Goal: Transaction & Acquisition: Purchase product/service

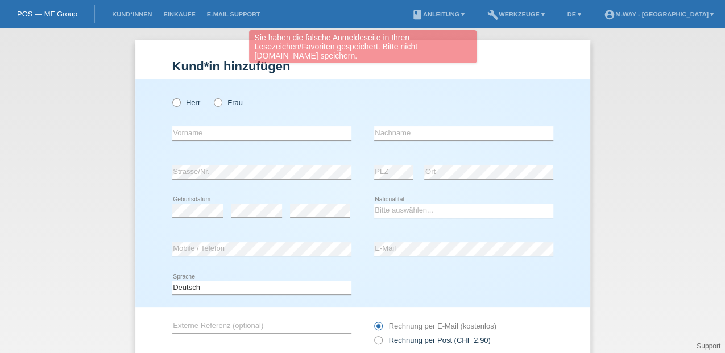
click at [284, 52] on div "Sie haben die falsche Anmeldeseite in Ihren Lesezeichen/Favoriten gespeichert. …" at bounding box center [363, 46] width 228 height 33
click at [132, 14] on link "Kund*innen" at bounding box center [131, 14] width 51 height 7
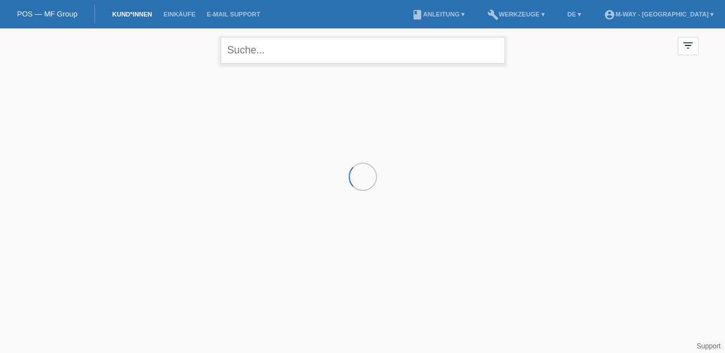
click at [289, 51] on input "text" at bounding box center [363, 50] width 284 height 27
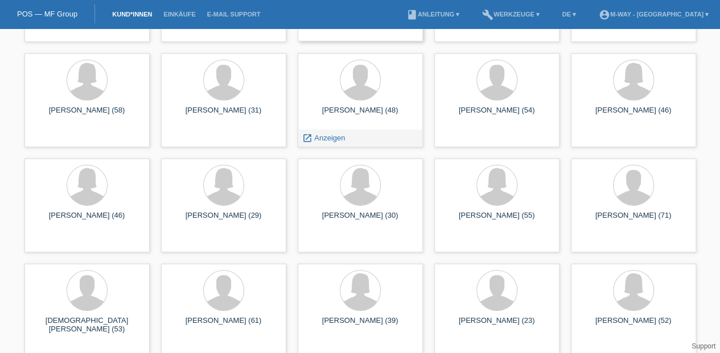
scroll to position [6030, 0]
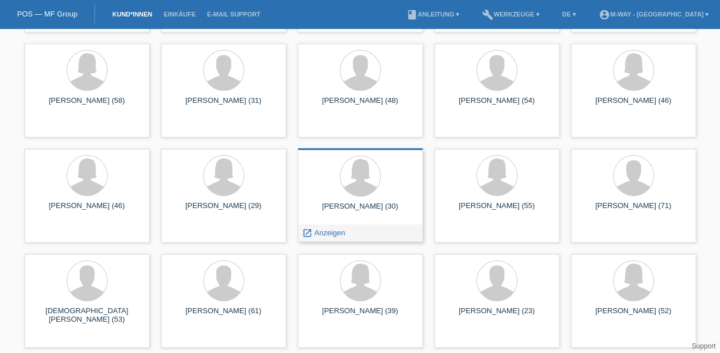
type input "schütz sophie"
click at [387, 179] on div at bounding box center [360, 177] width 107 height 43
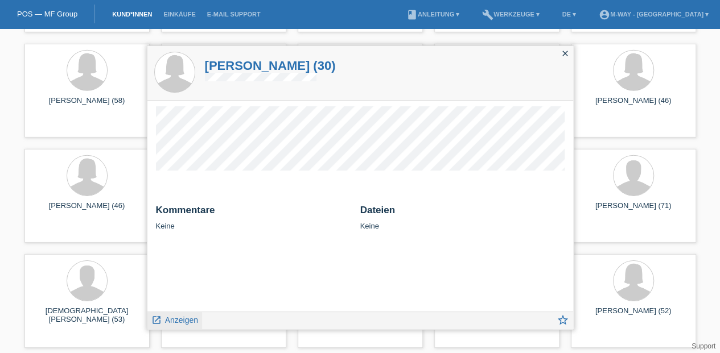
click at [167, 322] on span "Anzeigen" at bounding box center [181, 320] width 33 height 9
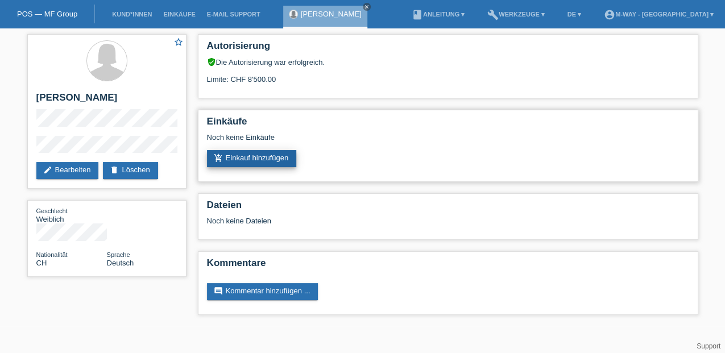
click at [214, 161] on icon "add_shopping_cart" at bounding box center [218, 158] width 9 height 9
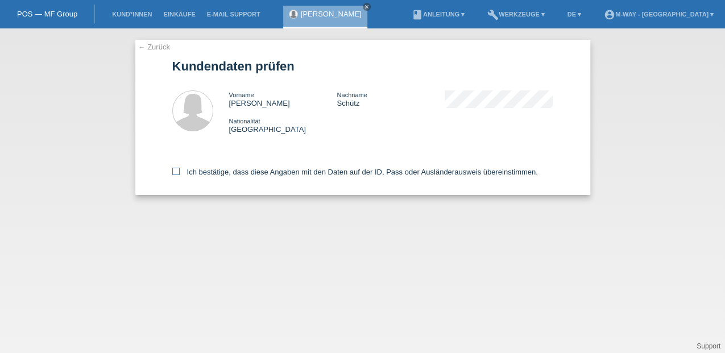
click at [175, 168] on icon at bounding box center [175, 171] width 7 height 7
click at [175, 168] on input "Ich bestätige, dass diese Angaben mit den Daten auf der ID, Pass oder Ausländer…" at bounding box center [175, 171] width 7 height 7
checkbox input "true"
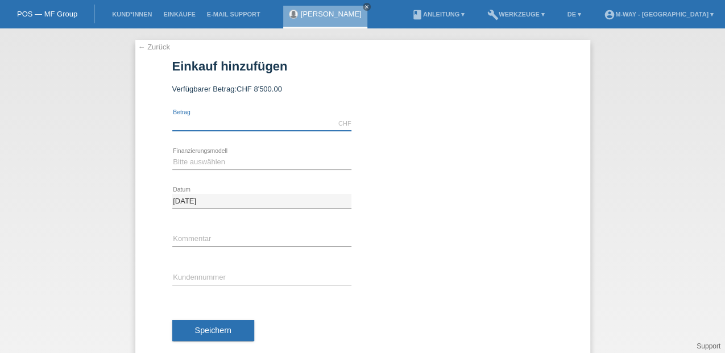
click at [228, 118] on input "text" at bounding box center [261, 124] width 179 height 14
type input "3283.90"
click at [213, 155] on select "Bitte auswählen Fixe Raten Kauf auf Rechnung mit Teilzahlungsoption" at bounding box center [261, 162] width 179 height 14
select select "77"
click at [172, 155] on select "Bitte auswählen Fixe Raten Kauf auf Rechnung mit Teilzahlungsoption" at bounding box center [261, 162] width 179 height 14
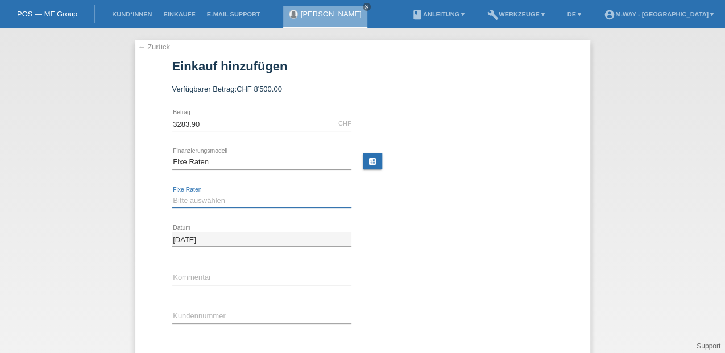
click at [204, 196] on select "Bitte auswählen 4 Raten 5 Raten 6 Raten 7 Raten 8 Raten 9 Raten 10 Raten 11 Rat…" at bounding box center [261, 201] width 179 height 14
select select "167"
click at [172, 194] on select "Bitte auswählen 4 Raten 5 Raten 6 Raten 7 Raten 8 Raten 9 Raten 10 Raten 11 Rat…" at bounding box center [261, 201] width 179 height 14
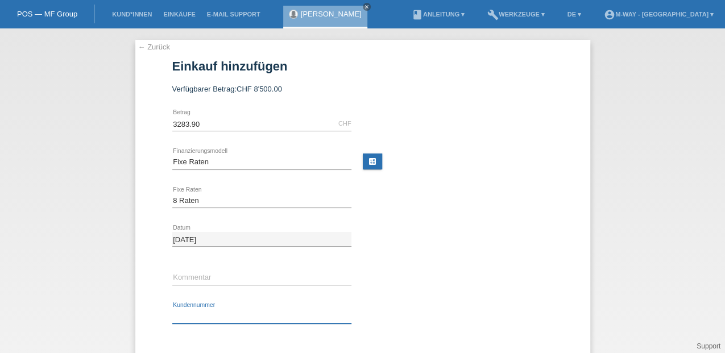
click at [177, 315] on input "text" at bounding box center [261, 316] width 179 height 14
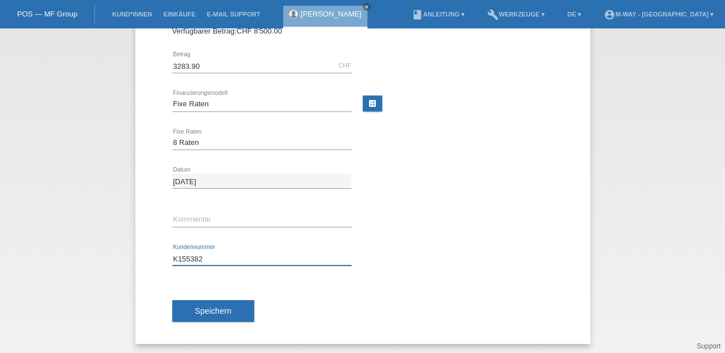
scroll to position [59, 0]
type input "K155382"
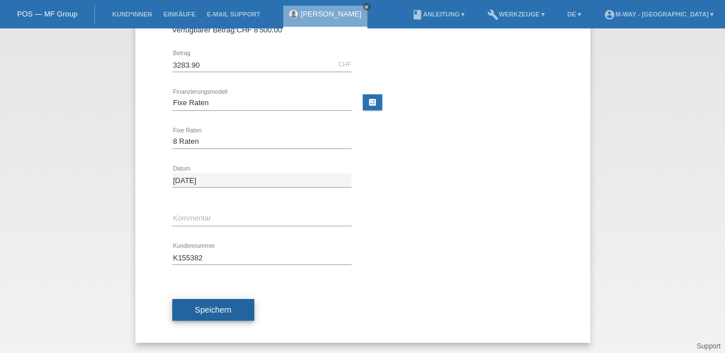
click at [238, 302] on button "Speichern" at bounding box center [213, 310] width 82 height 22
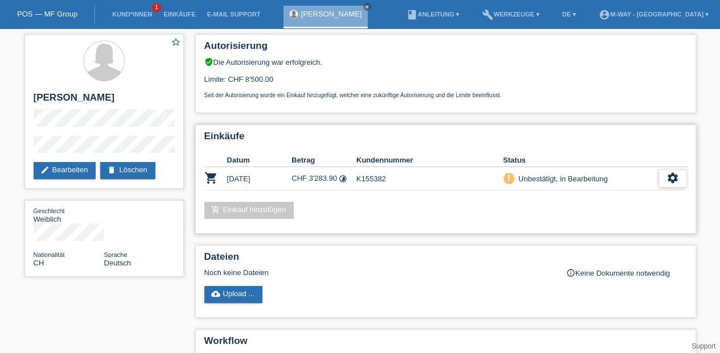
click at [668, 176] on icon "settings" at bounding box center [672, 178] width 13 height 13
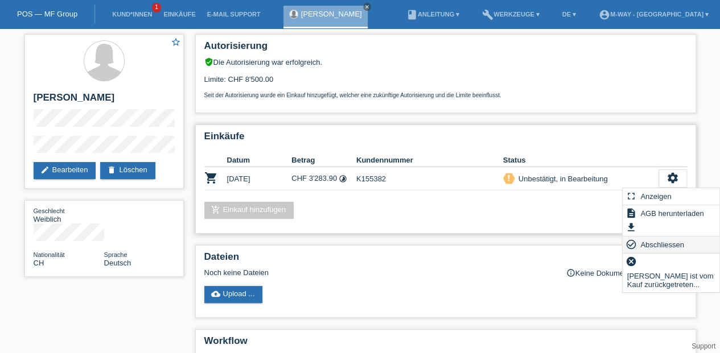
click at [663, 242] on span "Abschliessen" at bounding box center [661, 245] width 47 height 14
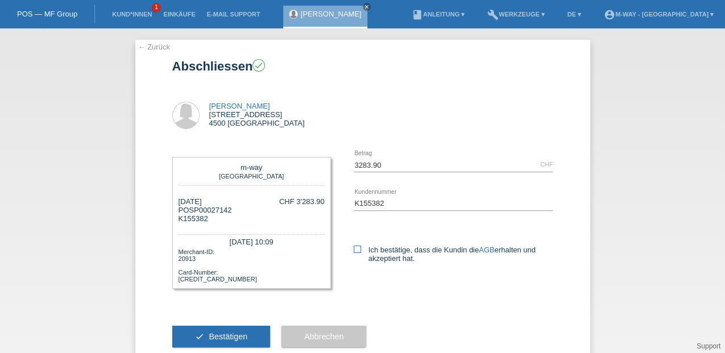
click at [354, 249] on icon at bounding box center [357, 249] width 7 height 7
click at [354, 249] on input "Ich bestätige, dass die Kundin die AGB erhalten und akzeptiert hat." at bounding box center [357, 249] width 7 height 7
checkbox input "true"
click at [256, 335] on button "check Bestätigen" at bounding box center [221, 337] width 98 height 22
